Goal: Task Accomplishment & Management: Manage account settings

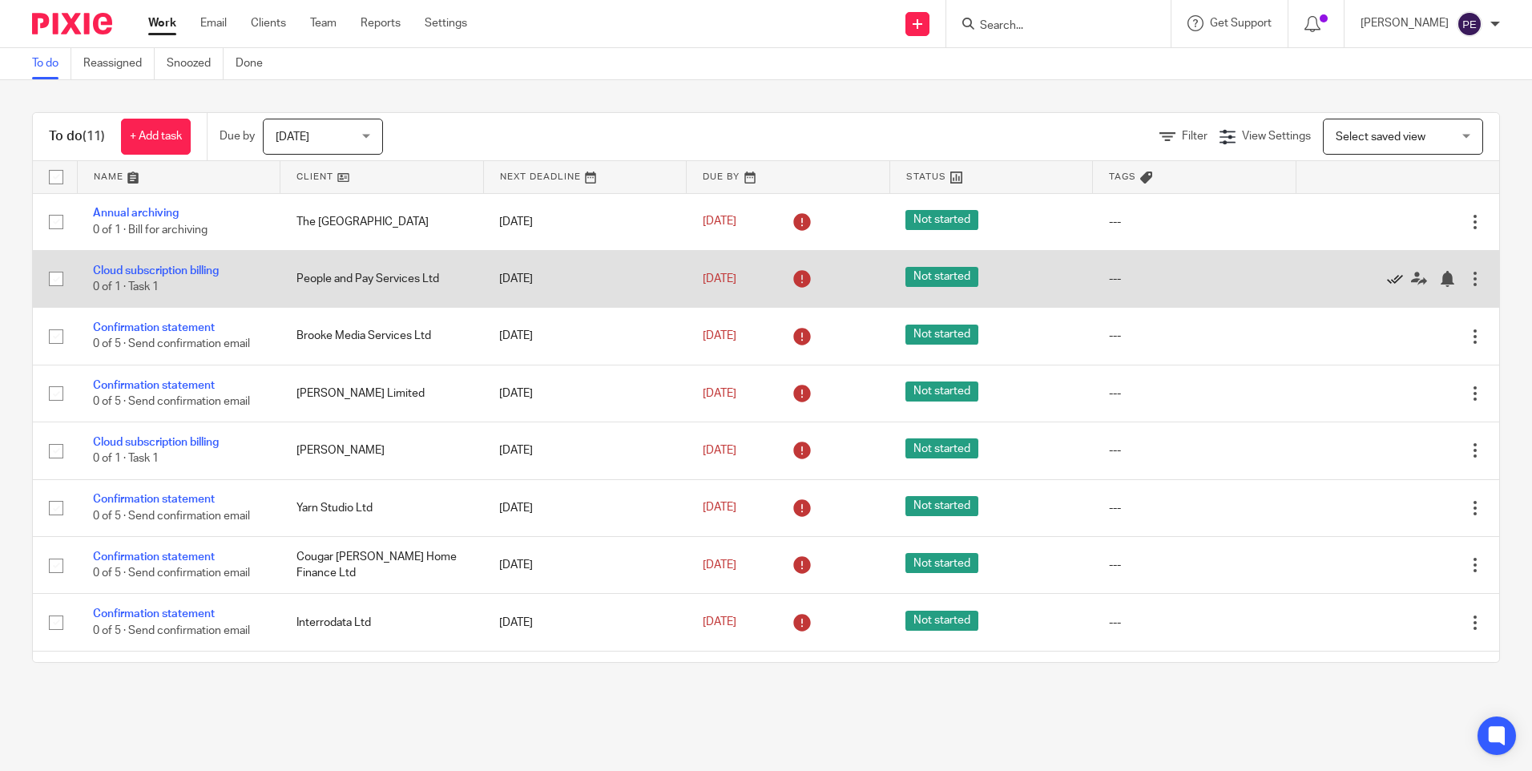
click at [1387, 281] on icon at bounding box center [1395, 279] width 16 height 16
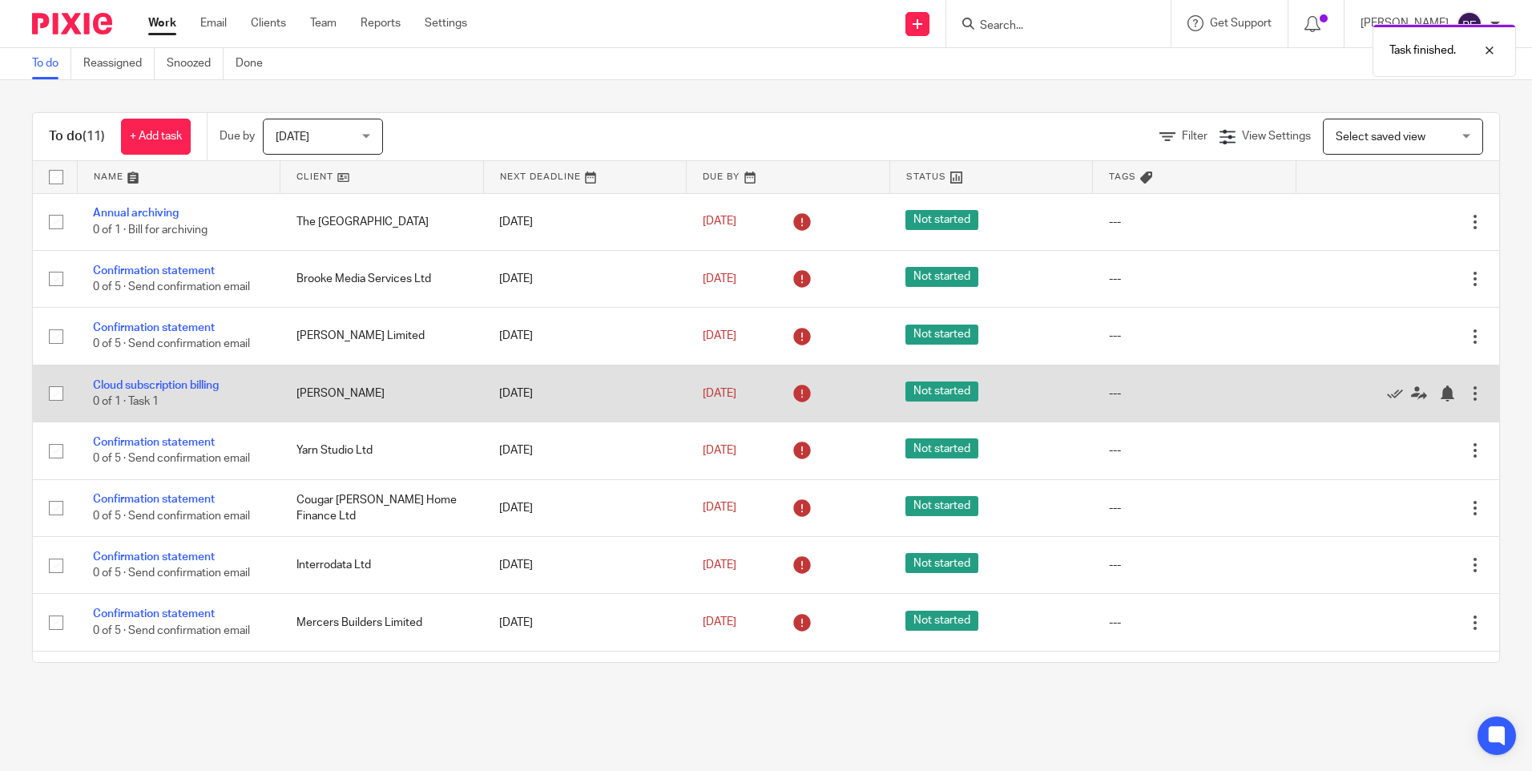
click at [55, 393] on input "checkbox" at bounding box center [56, 393] width 30 height 30
checkbox input "true"
click at [1467, 390] on div at bounding box center [1475, 393] width 16 height 16
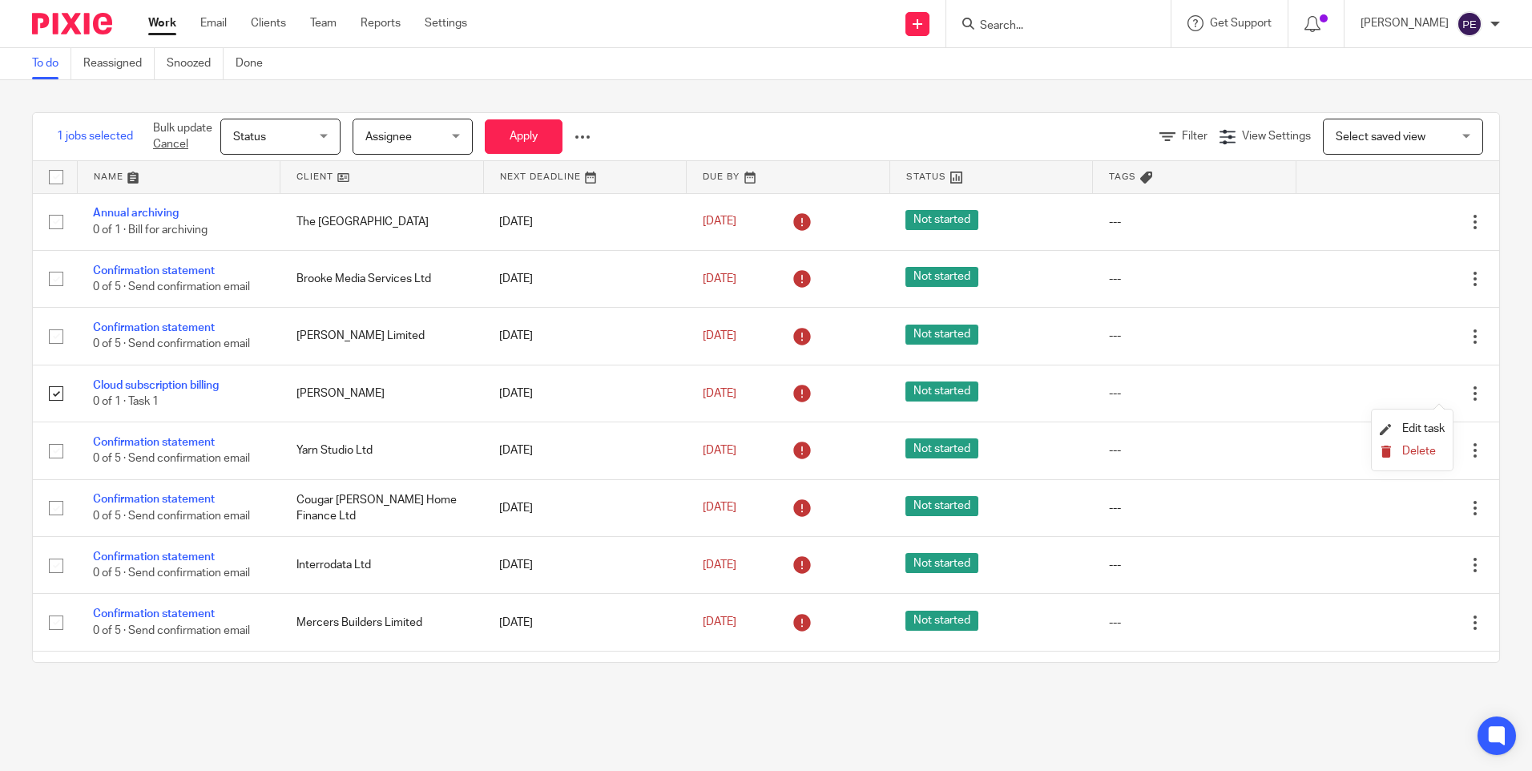
click at [1412, 454] on span "Delete" at bounding box center [1419, 450] width 34 height 11
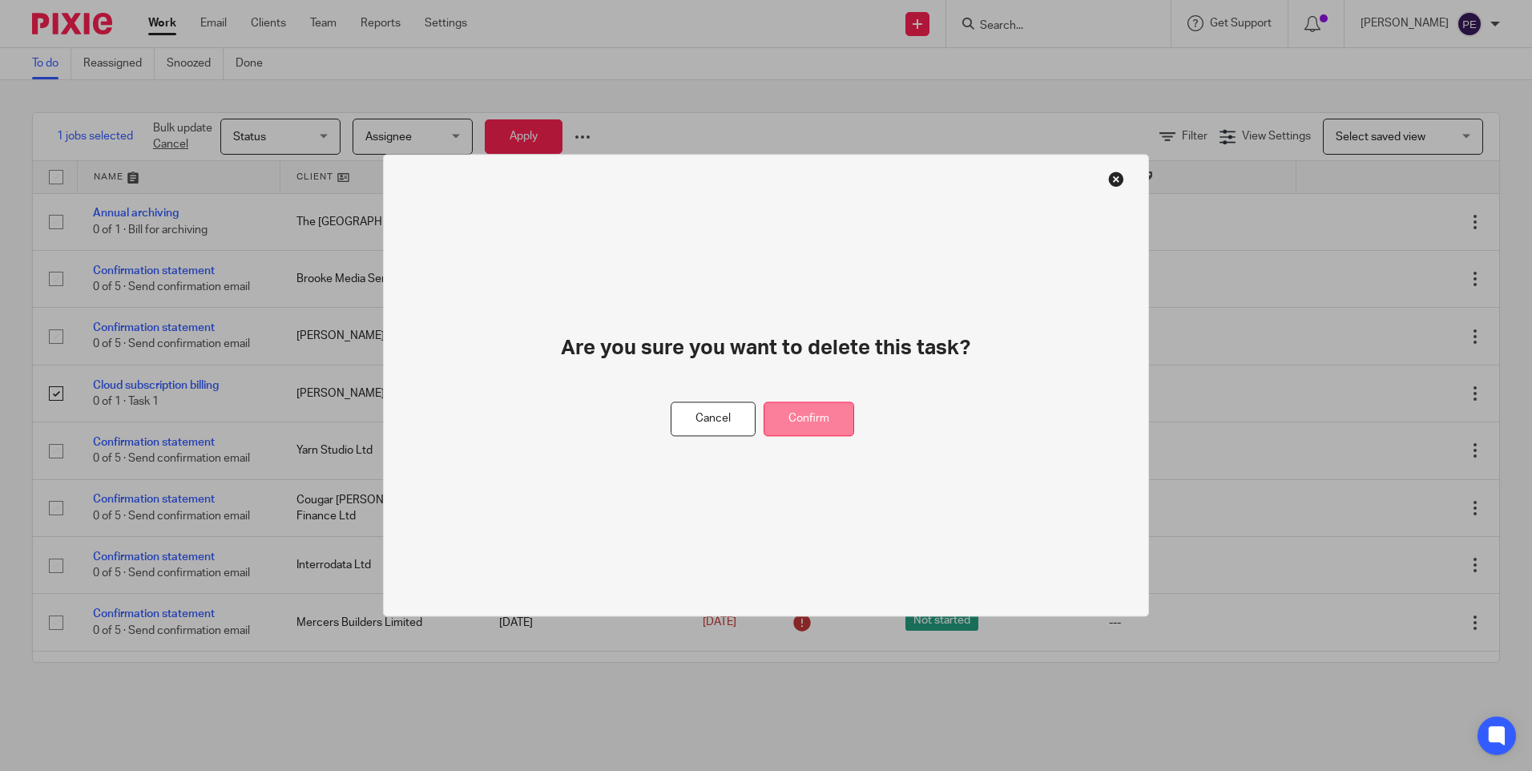
click at [814, 417] on button "Confirm" at bounding box center [808, 419] width 91 height 34
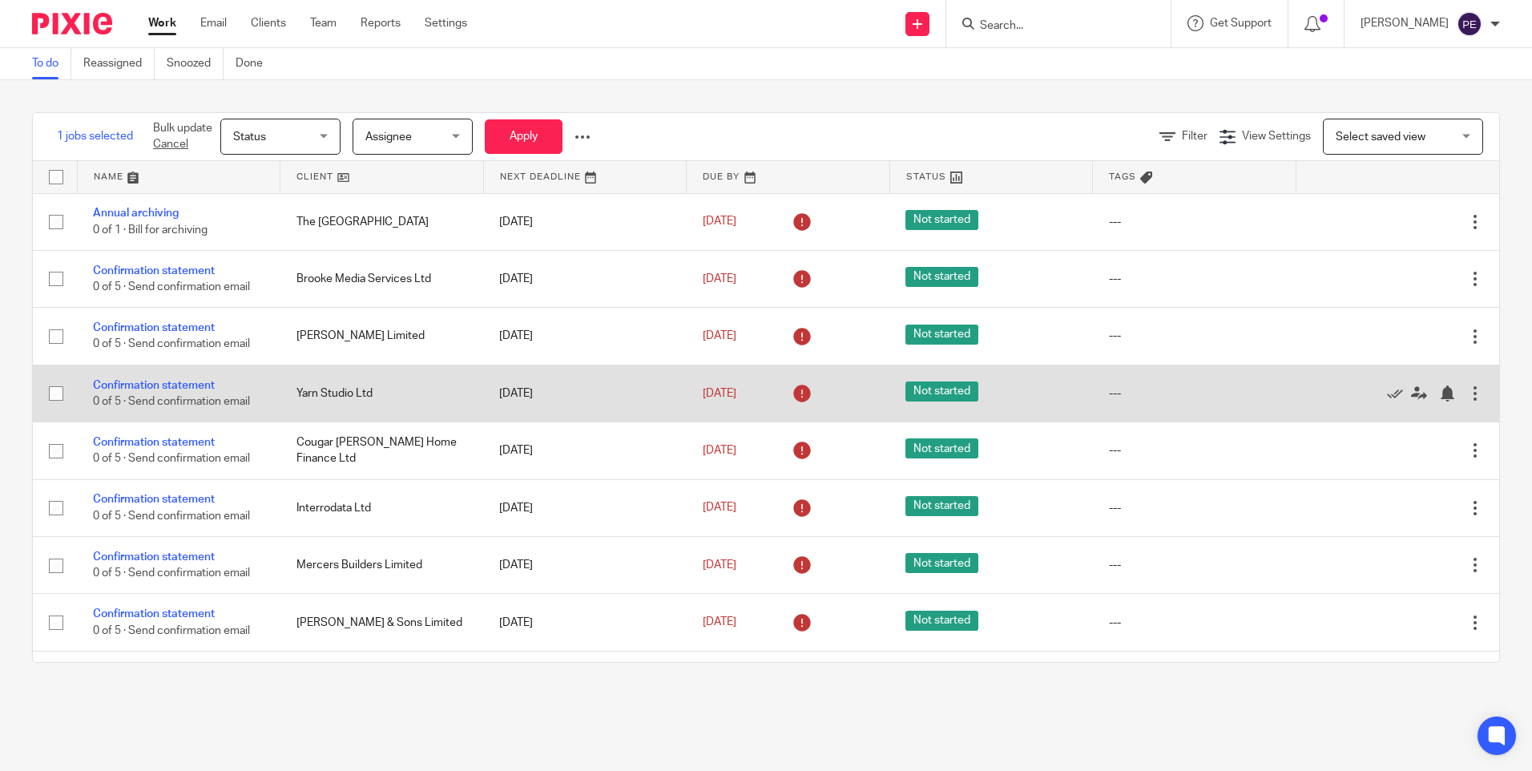
click at [58, 392] on input "checkbox" at bounding box center [56, 393] width 30 height 30
checkbox input "true"
click at [1467, 393] on div at bounding box center [1475, 393] width 16 height 16
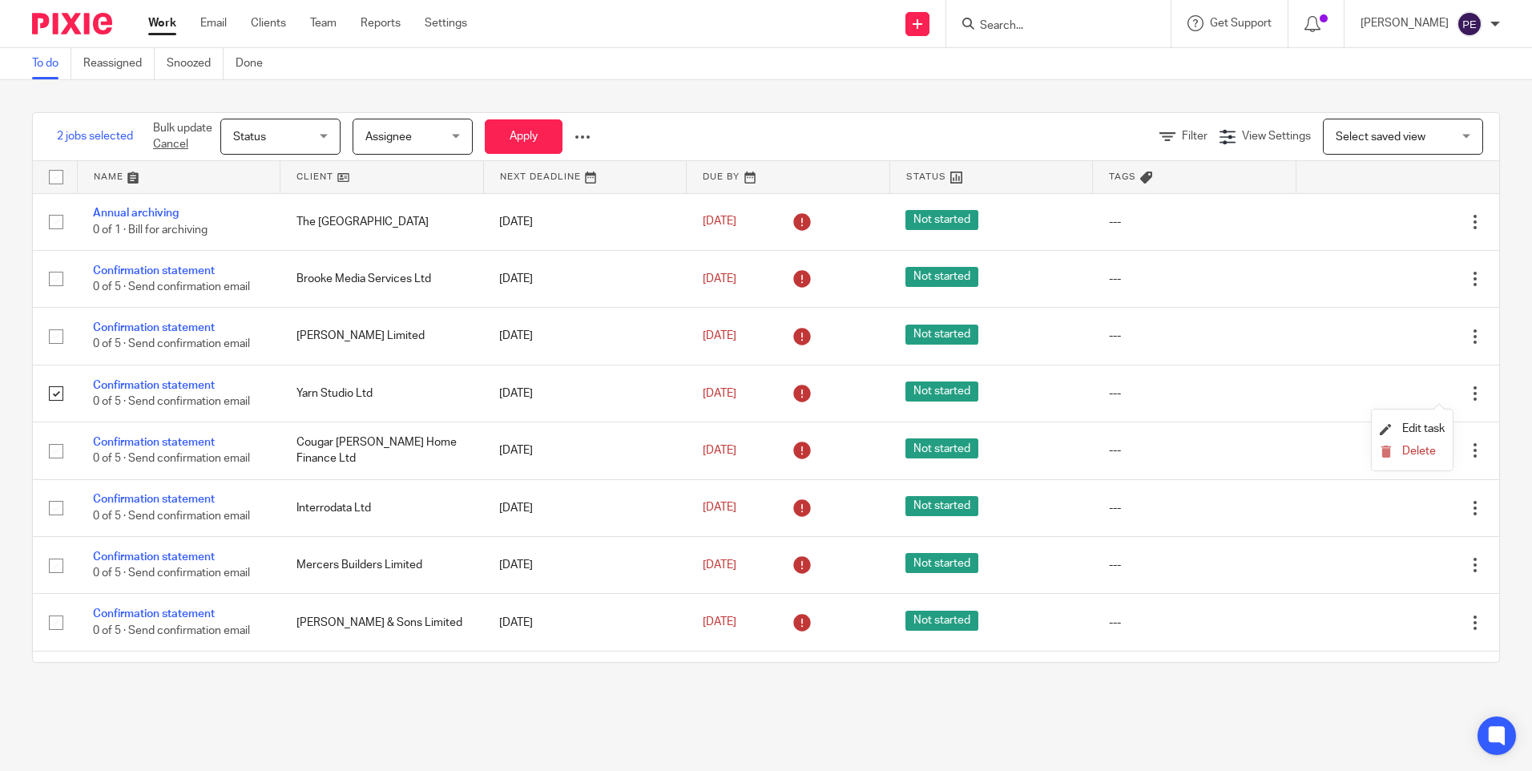
click at [450, 134] on span "Assignee" at bounding box center [407, 136] width 85 height 34
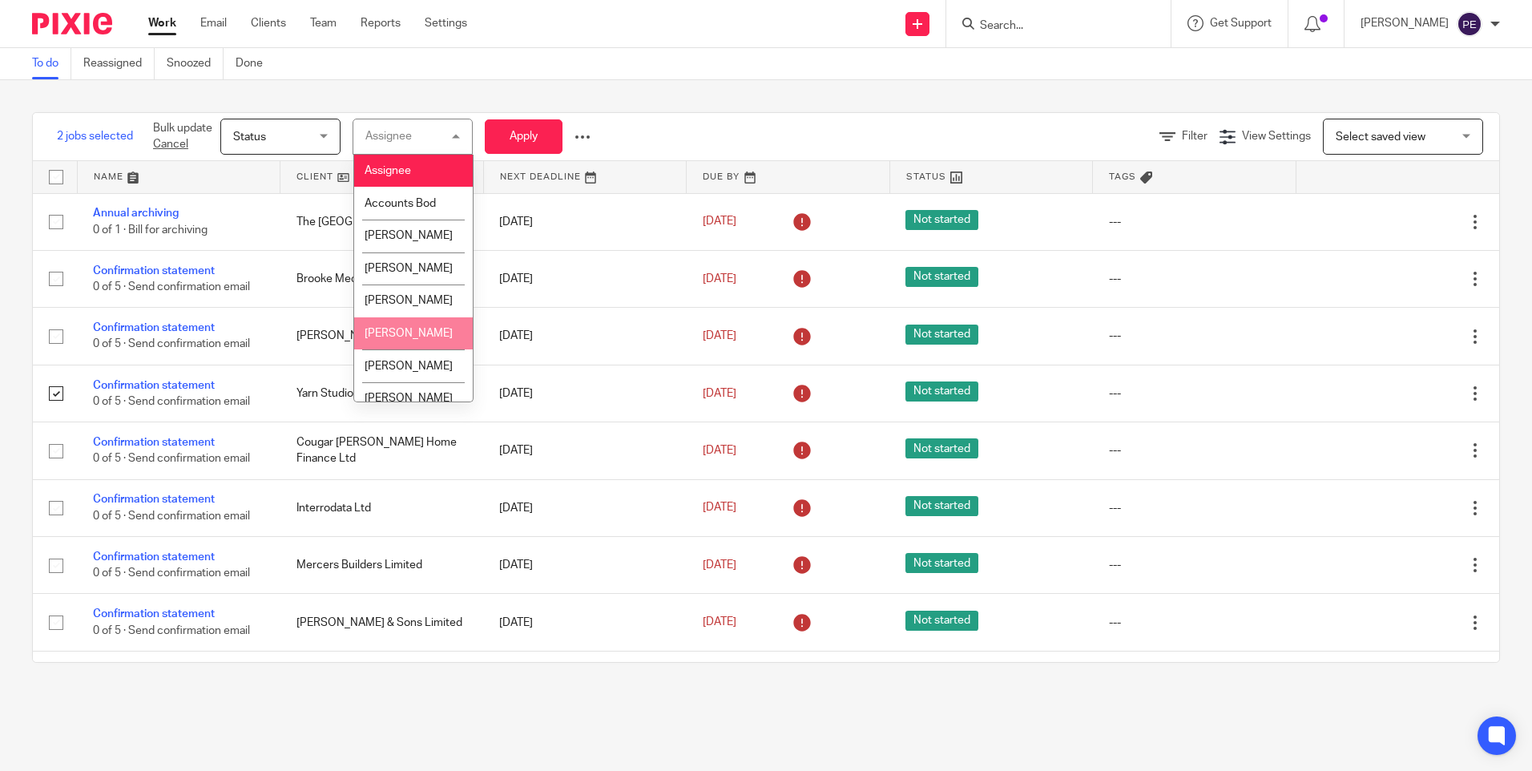
click at [410, 339] on span "Ben Moffat" at bounding box center [408, 333] width 88 height 11
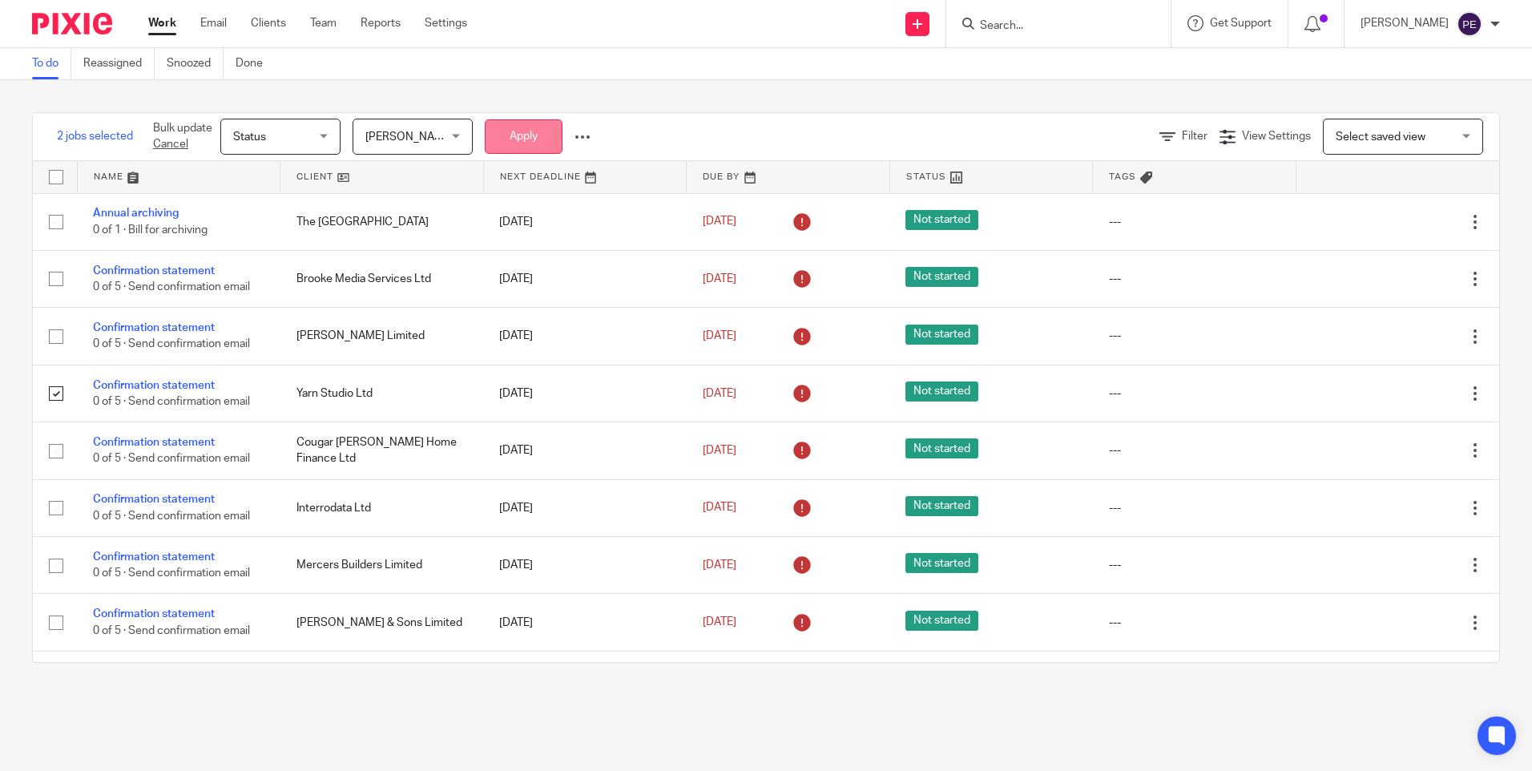
click at [526, 142] on button "Apply" at bounding box center [524, 136] width 78 height 34
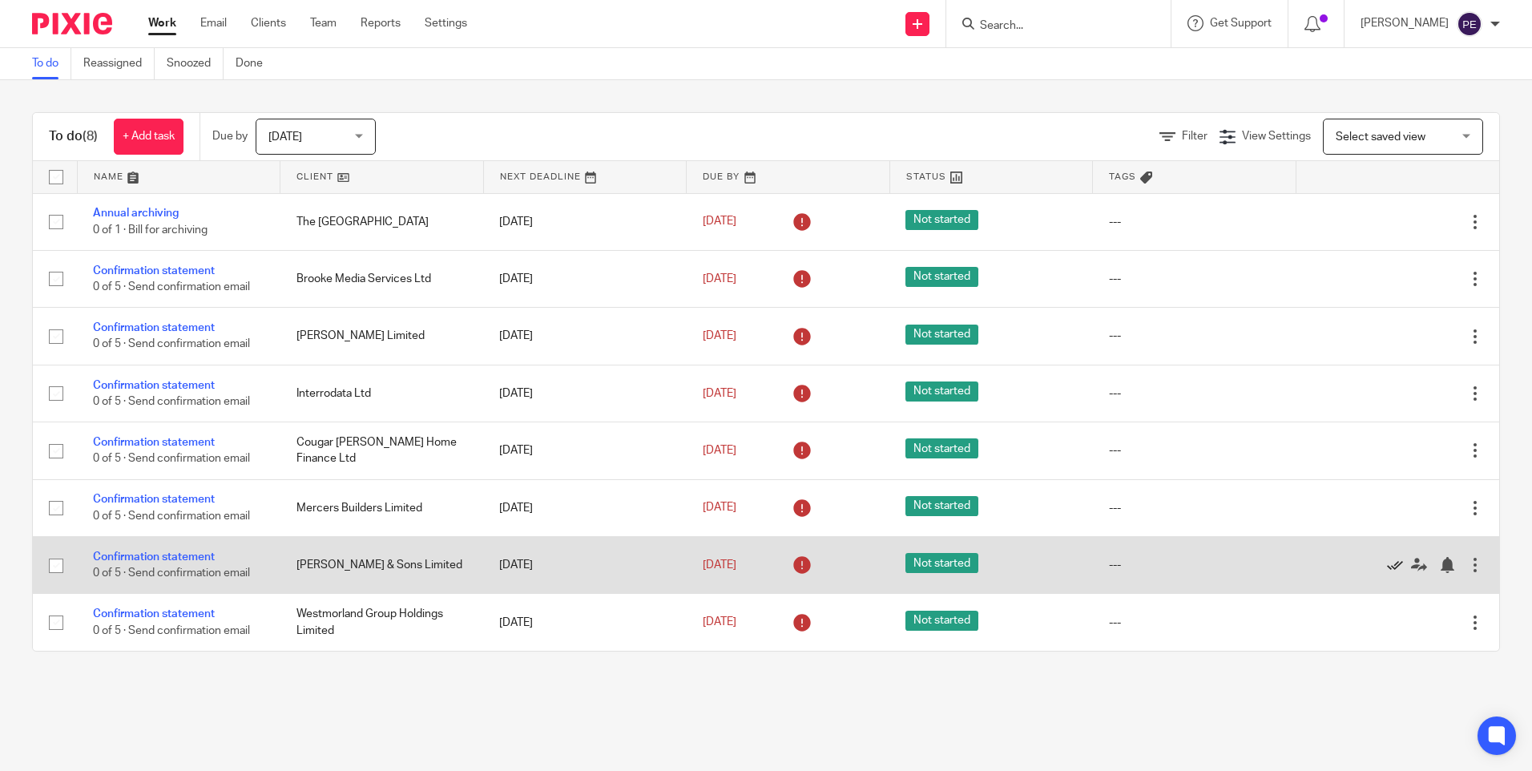
click at [1387, 566] on icon at bounding box center [1395, 565] width 16 height 16
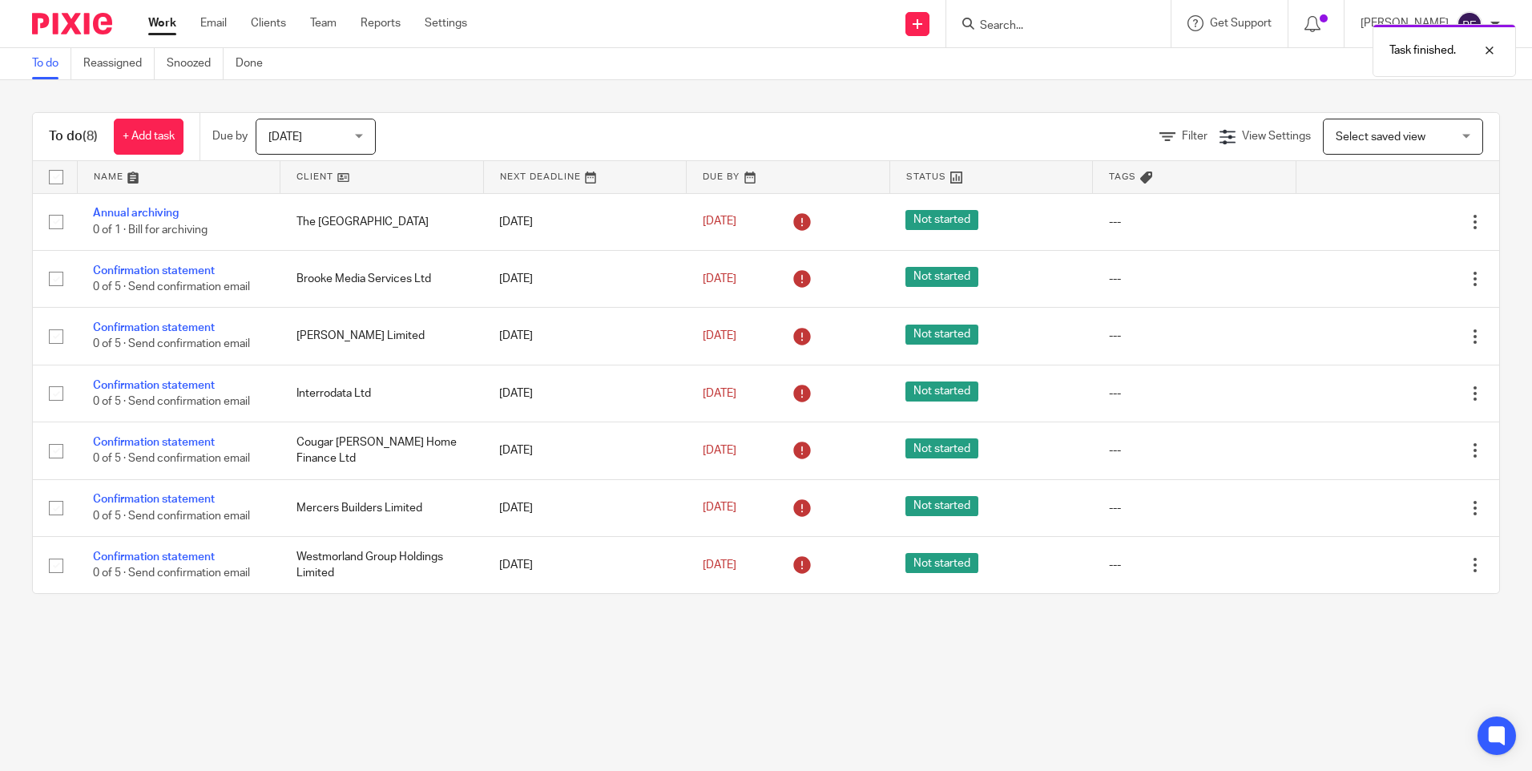
click at [1387, 566] on icon at bounding box center [1395, 565] width 16 height 16
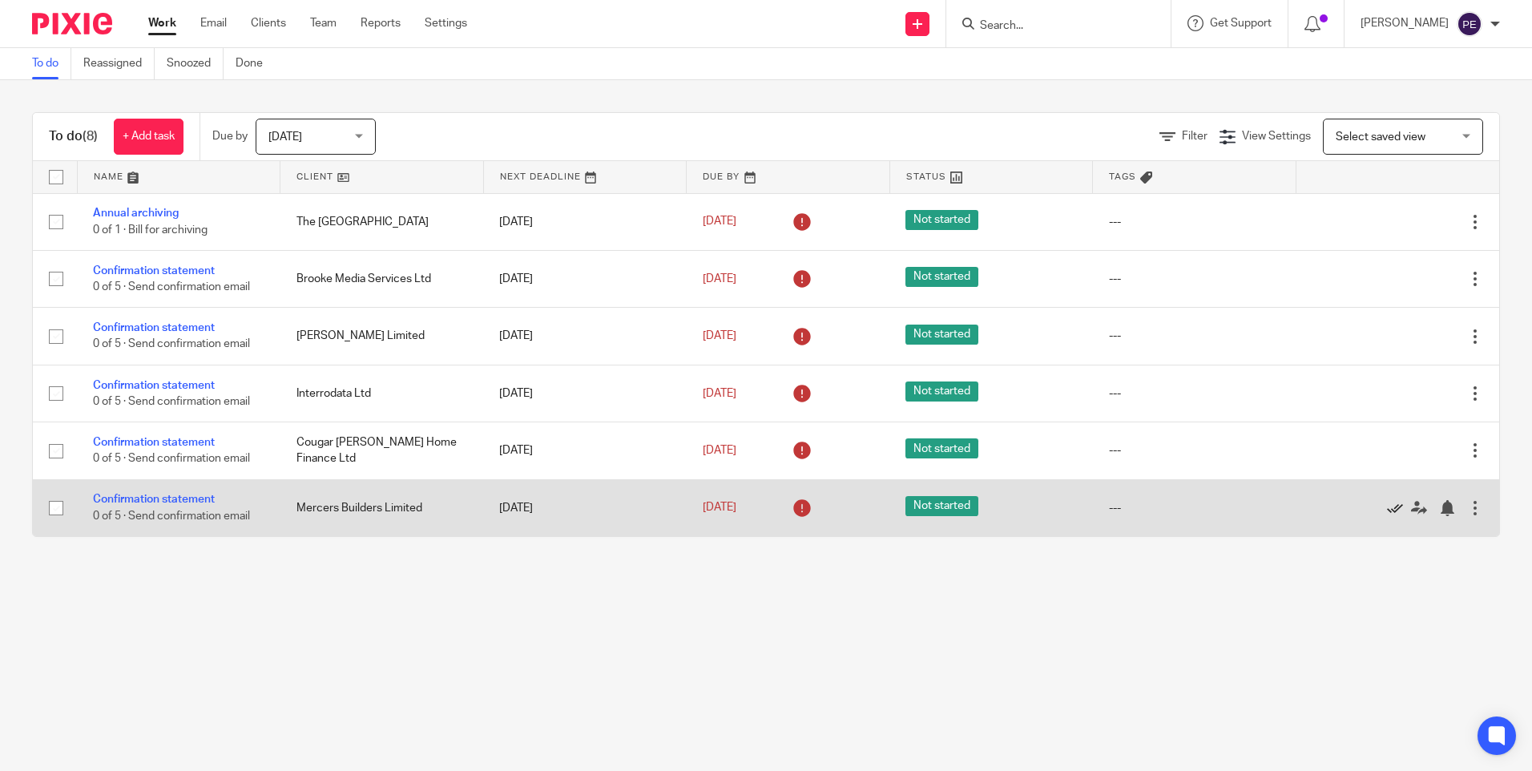
click at [1387, 505] on icon at bounding box center [1395, 508] width 16 height 16
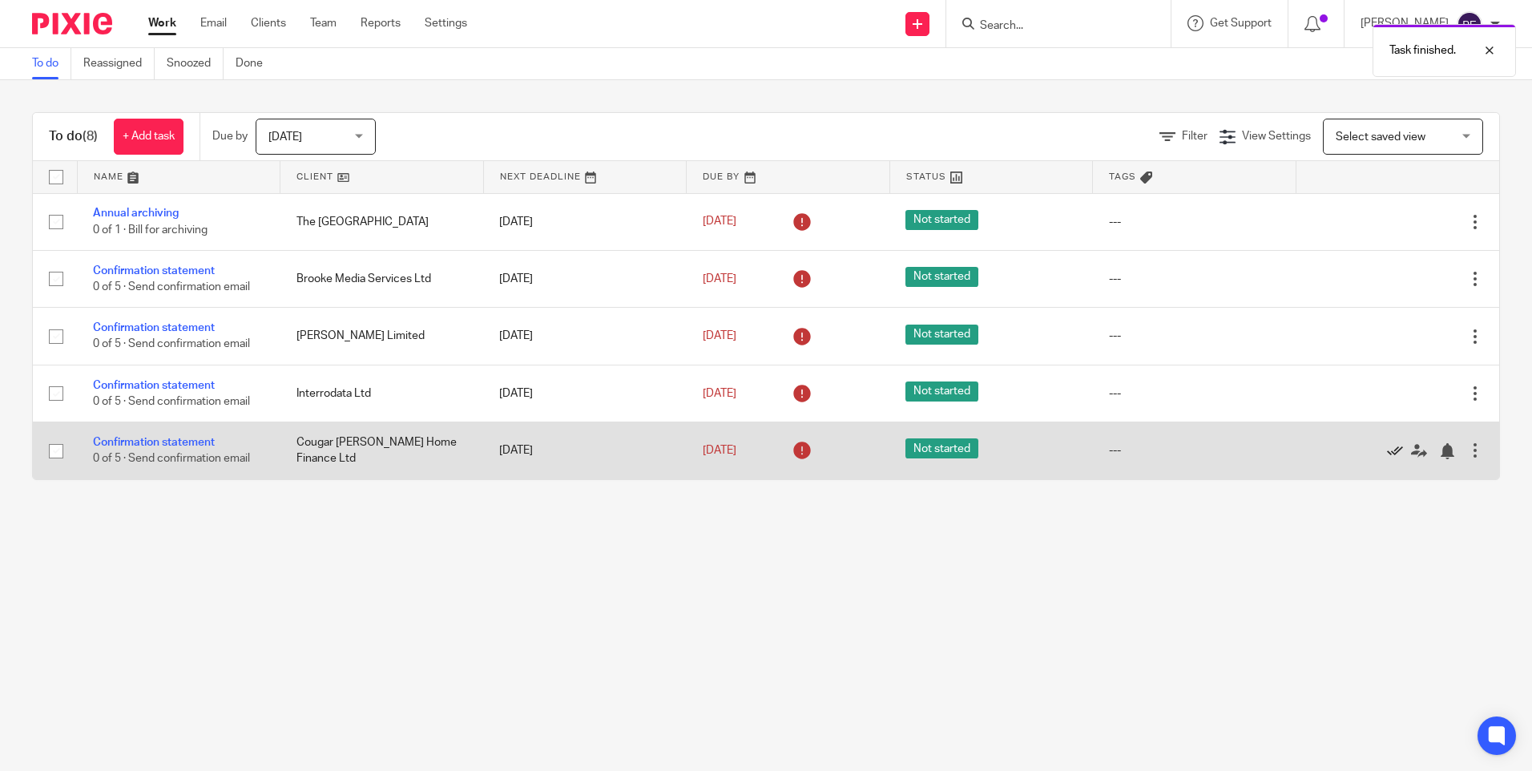
click at [1387, 447] on icon at bounding box center [1395, 451] width 16 height 16
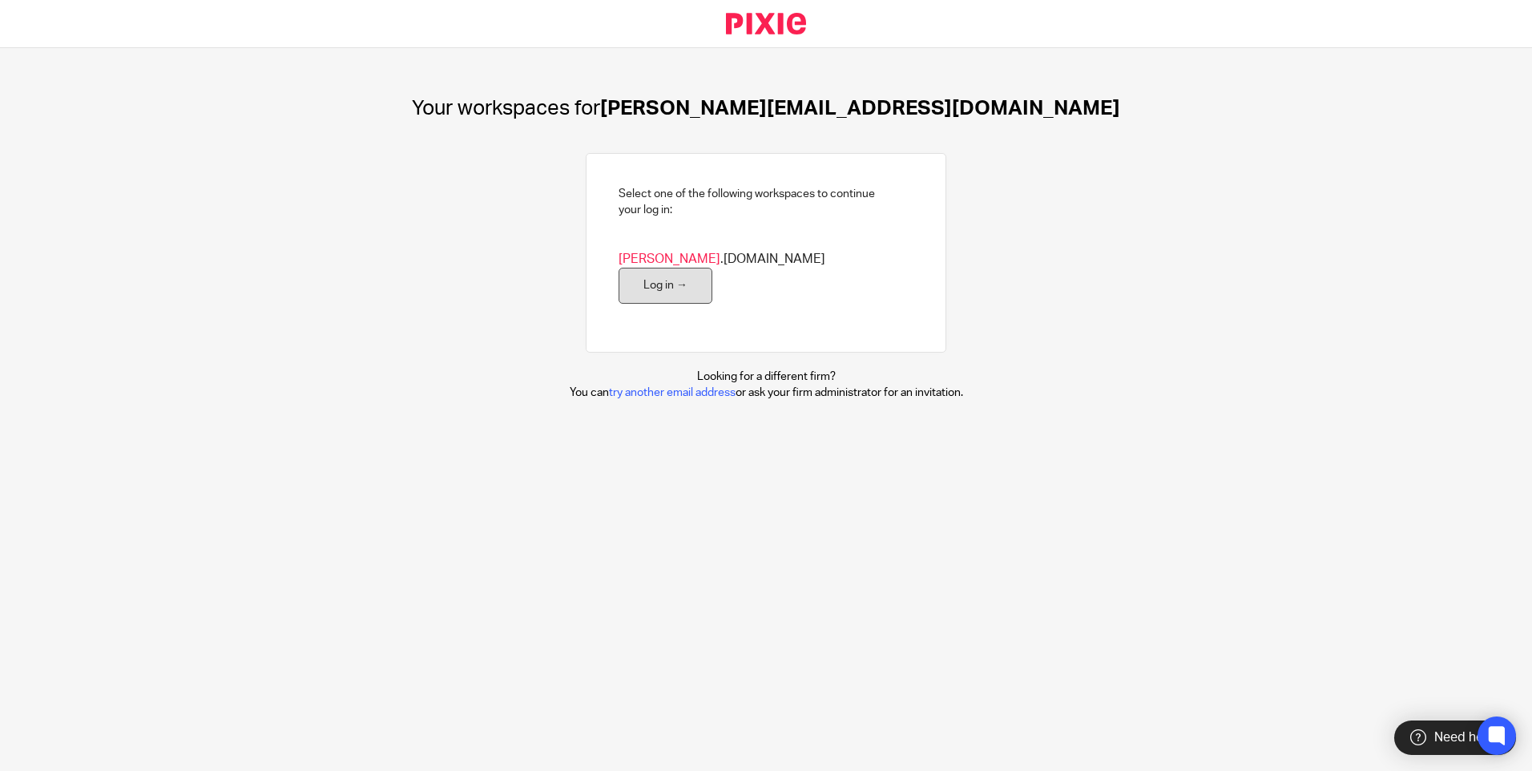
click at [712, 268] on link "Log in →" at bounding box center [665, 286] width 94 height 36
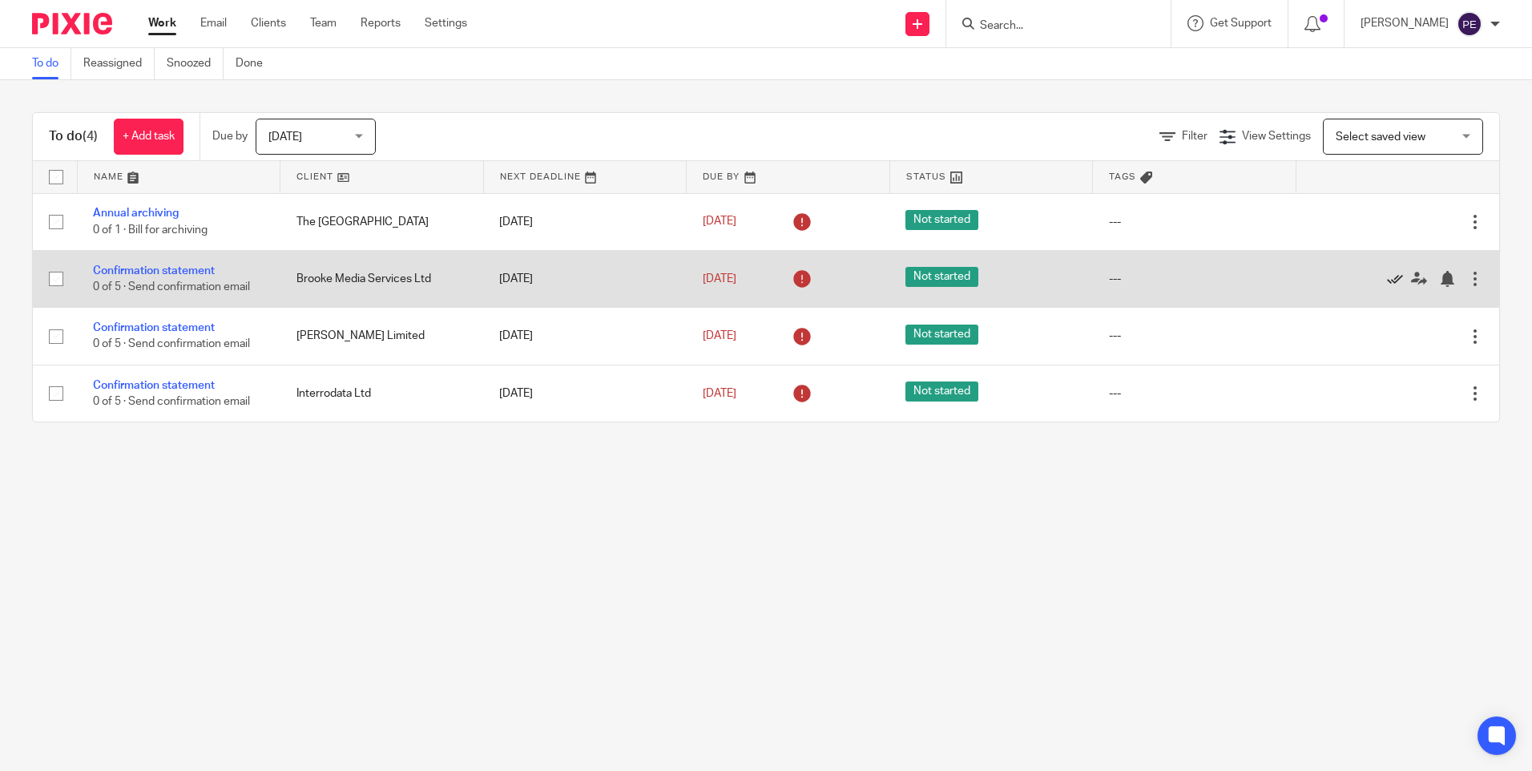
click at [1387, 278] on icon at bounding box center [1395, 279] width 16 height 16
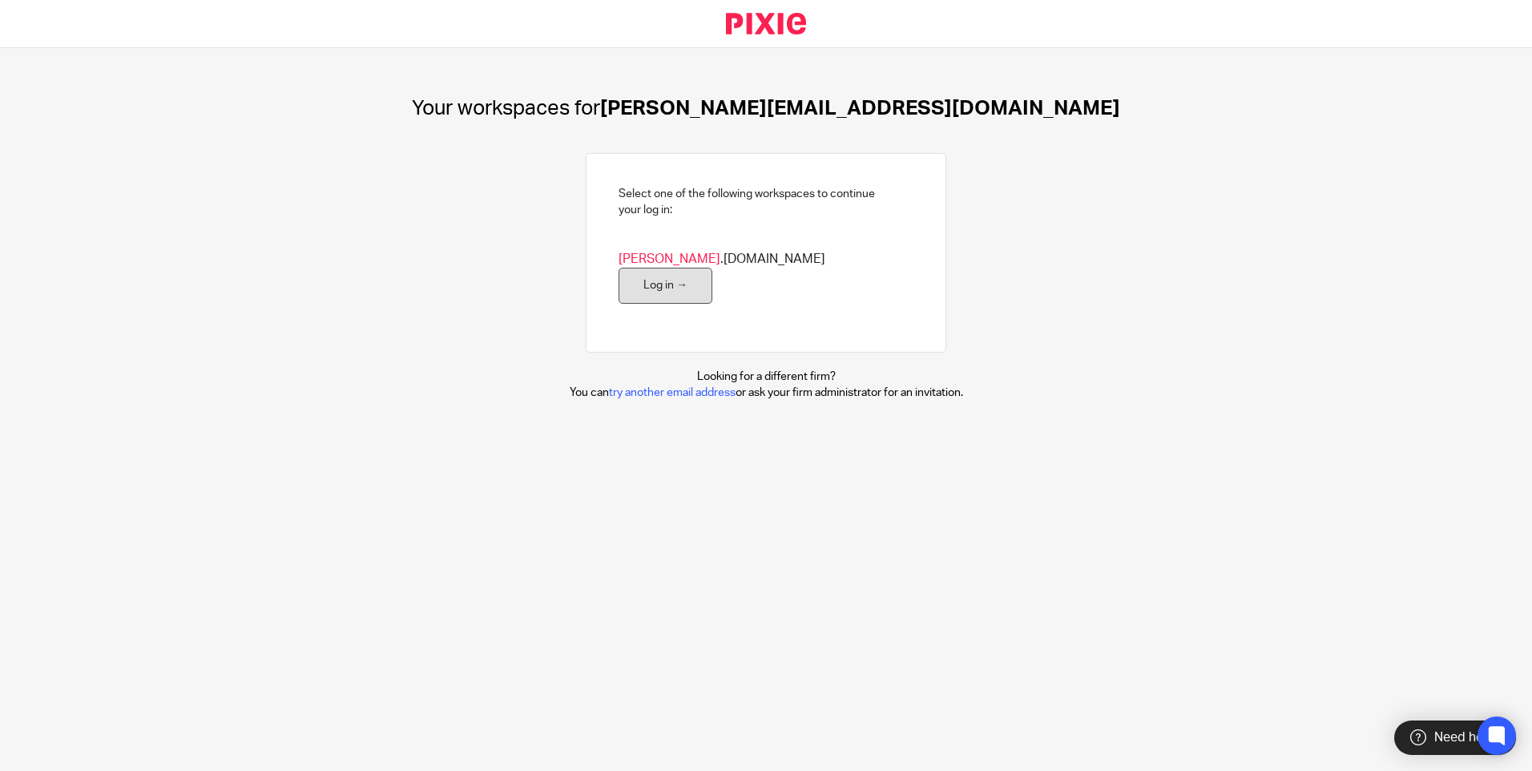
click at [712, 274] on link "Log in →" at bounding box center [665, 286] width 94 height 36
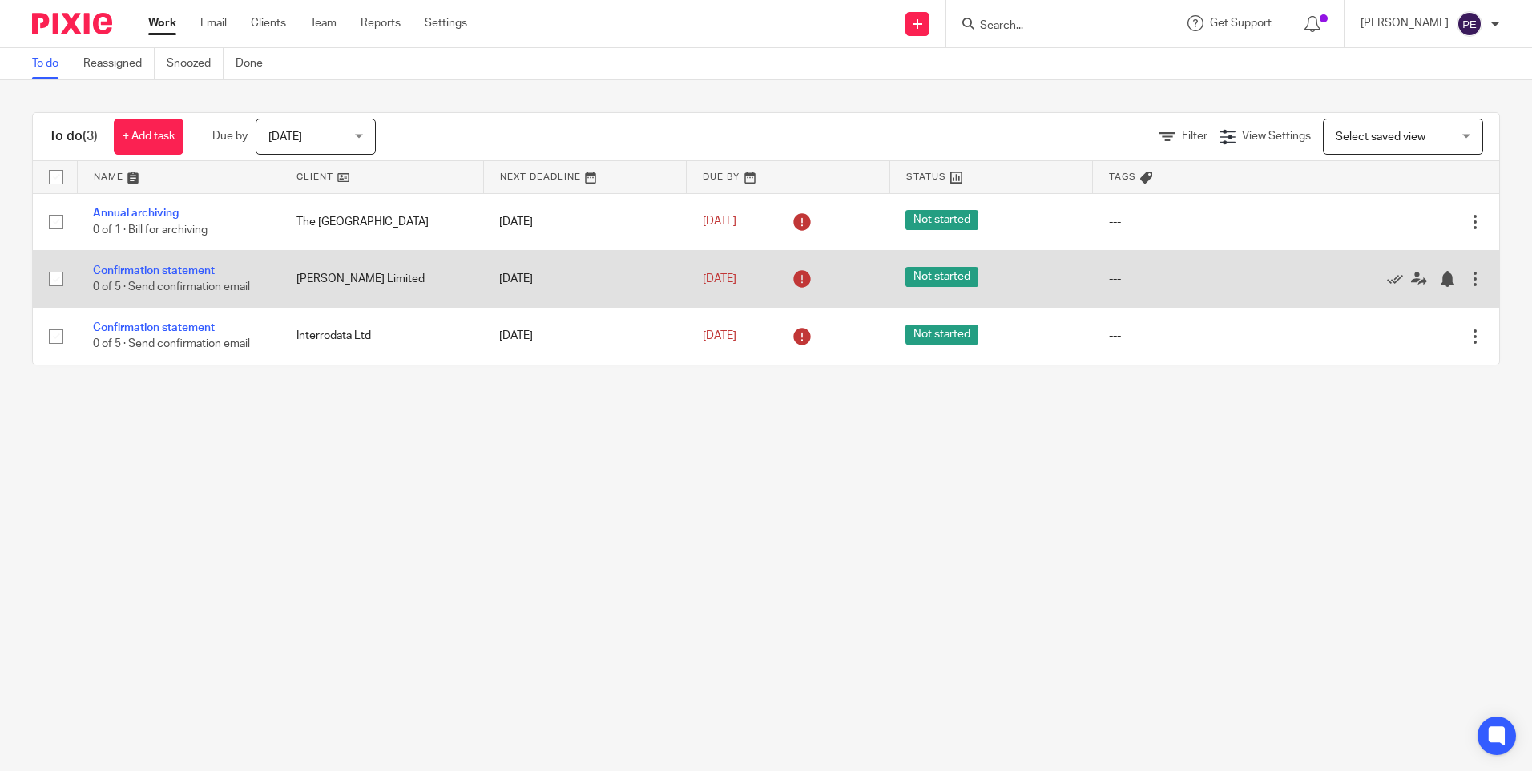
click at [58, 280] on input "checkbox" at bounding box center [56, 279] width 30 height 30
checkbox input "true"
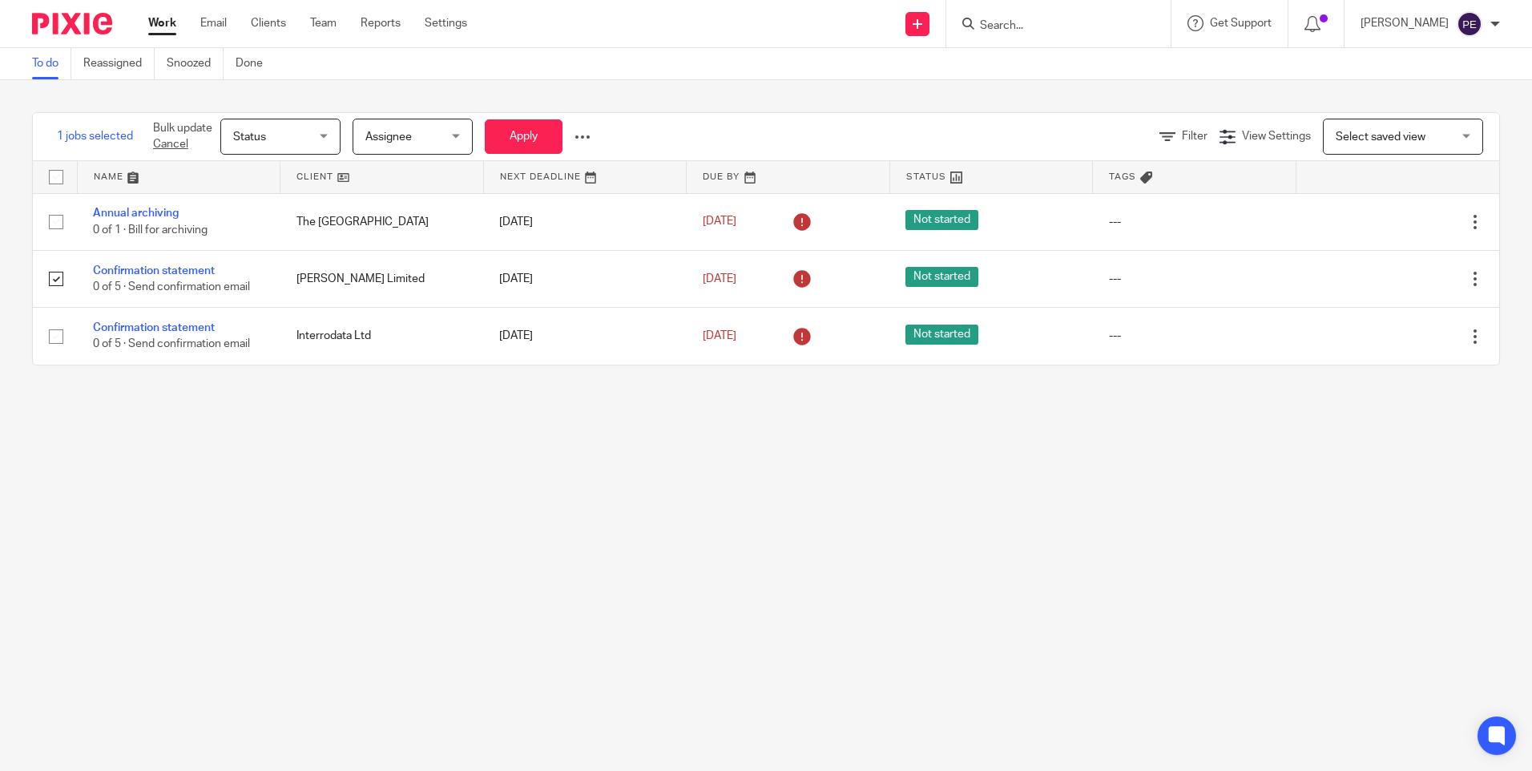
click at [384, 133] on span "Assignee" at bounding box center [388, 136] width 46 height 11
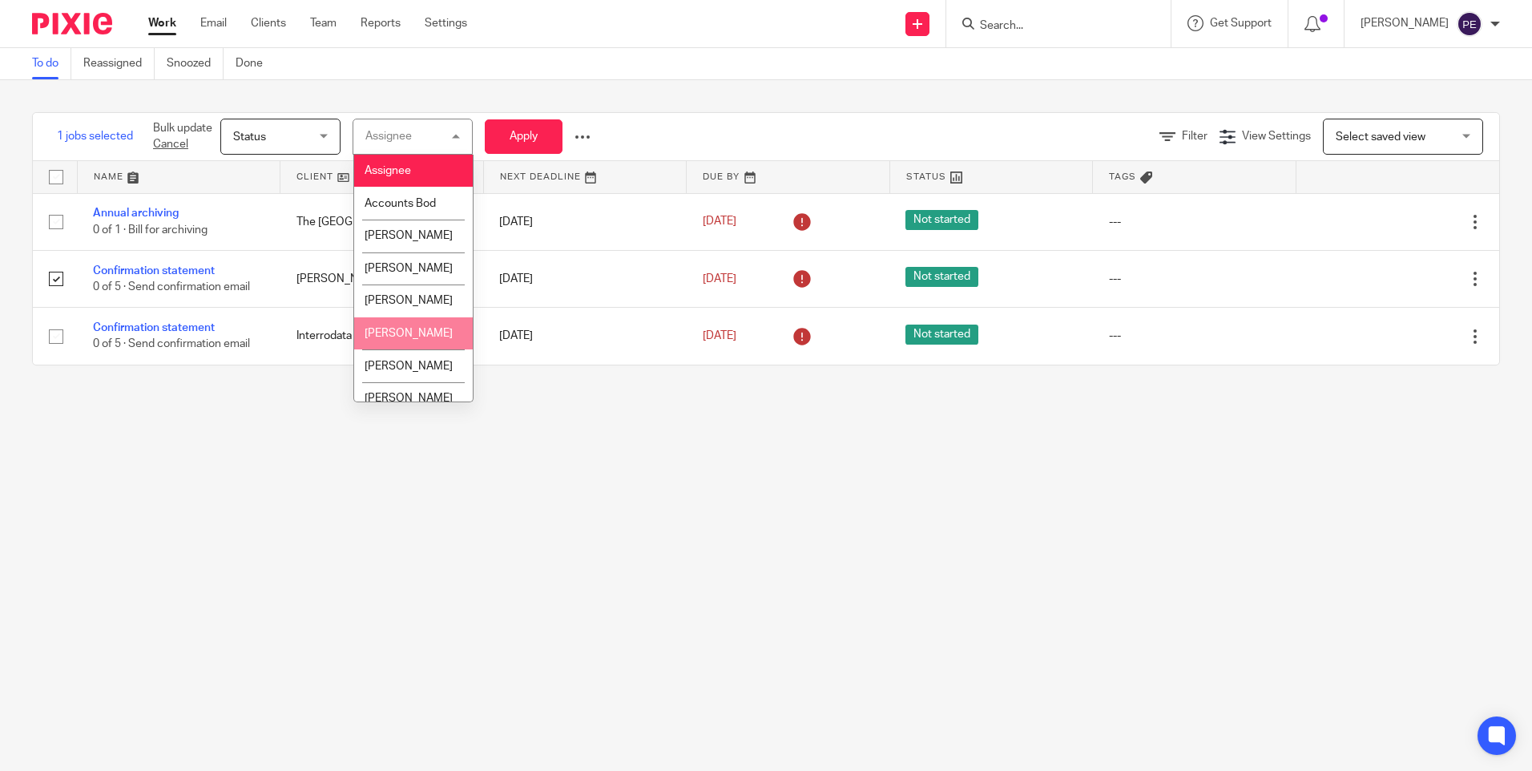
click at [381, 339] on span "Ben Moffat" at bounding box center [408, 333] width 88 height 11
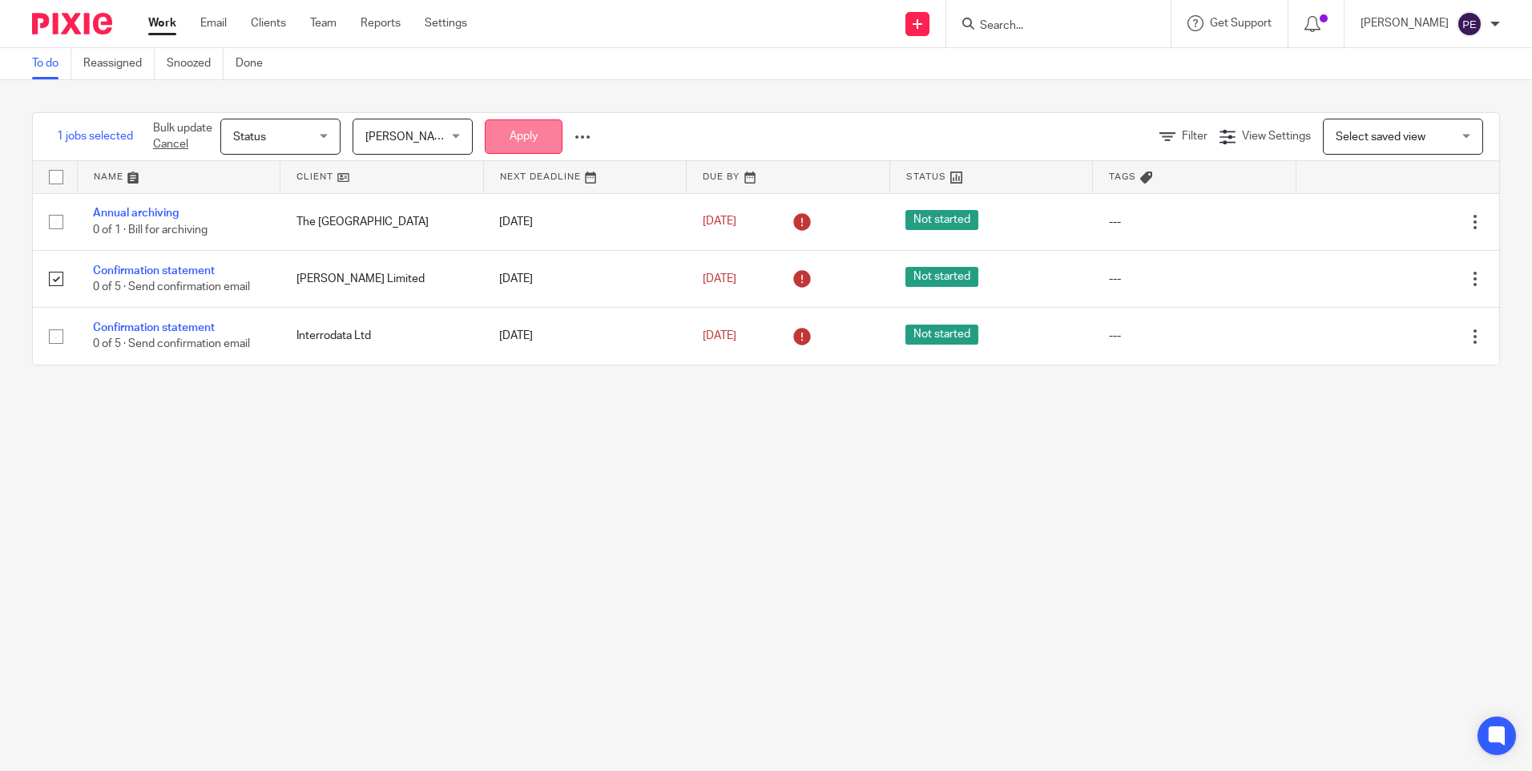
click at [522, 132] on button "Apply" at bounding box center [524, 136] width 78 height 34
